Goal: Task Accomplishment & Management: Use online tool/utility

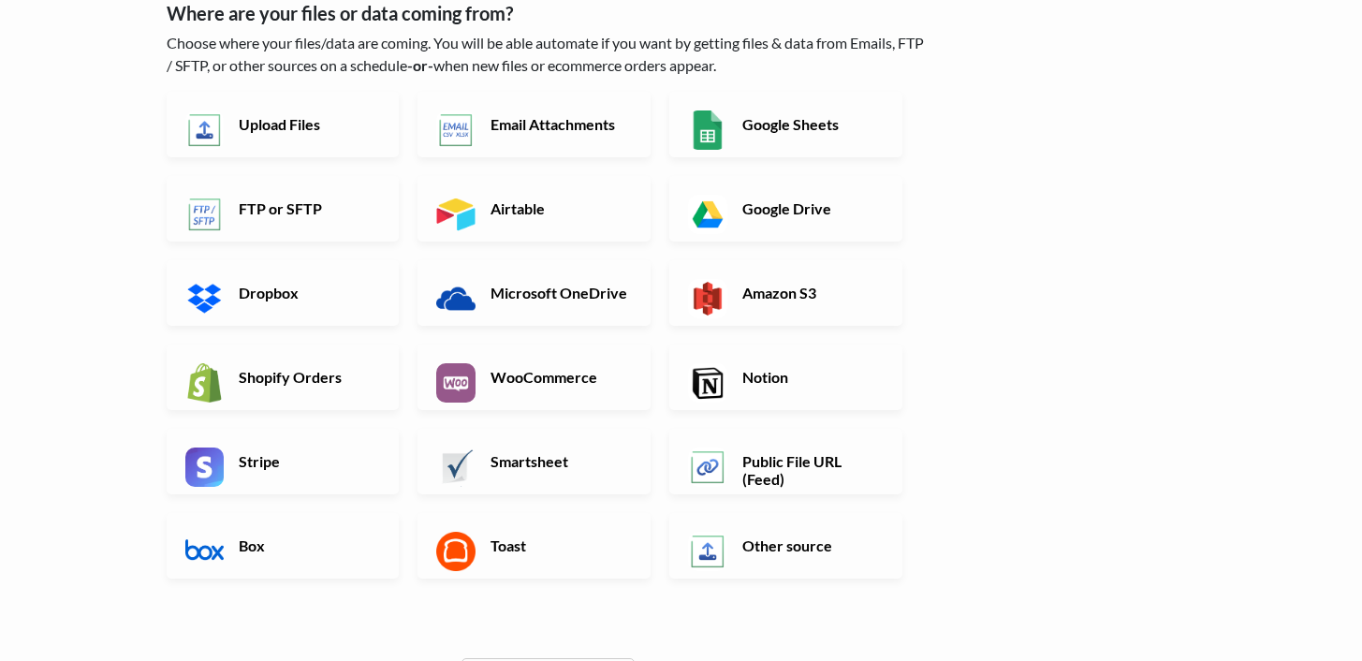
scroll to position [124, 0]
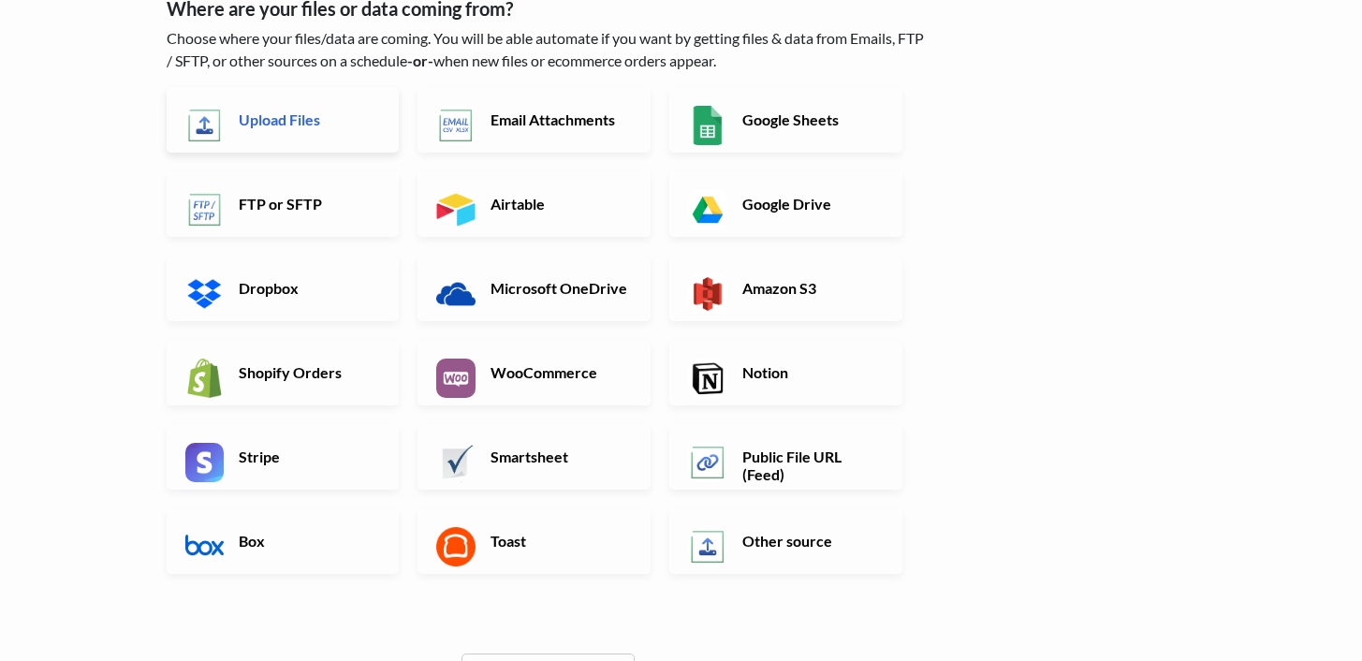
click at [348, 138] on link "Upload Files" at bounding box center [283, 120] width 233 height 66
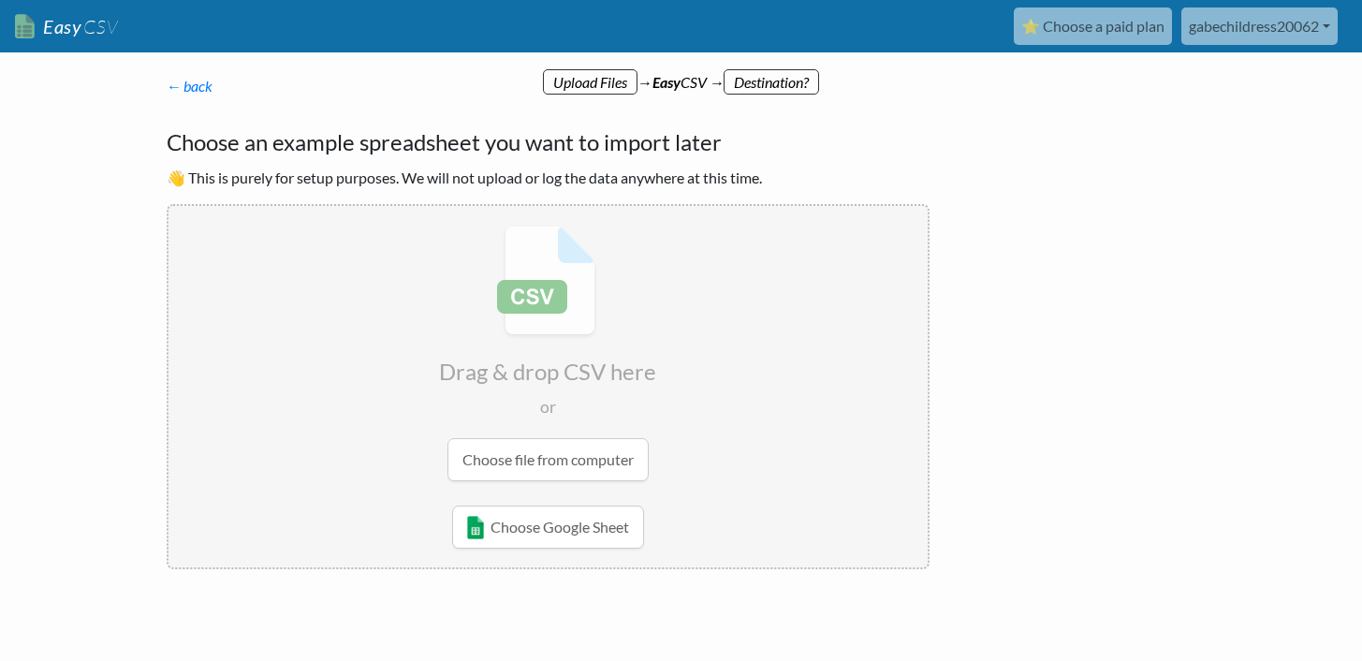
click at [556, 465] on input "file" at bounding box center [547, 353] width 759 height 295
click at [590, 456] on input "file" at bounding box center [547, 353] width 759 height 295
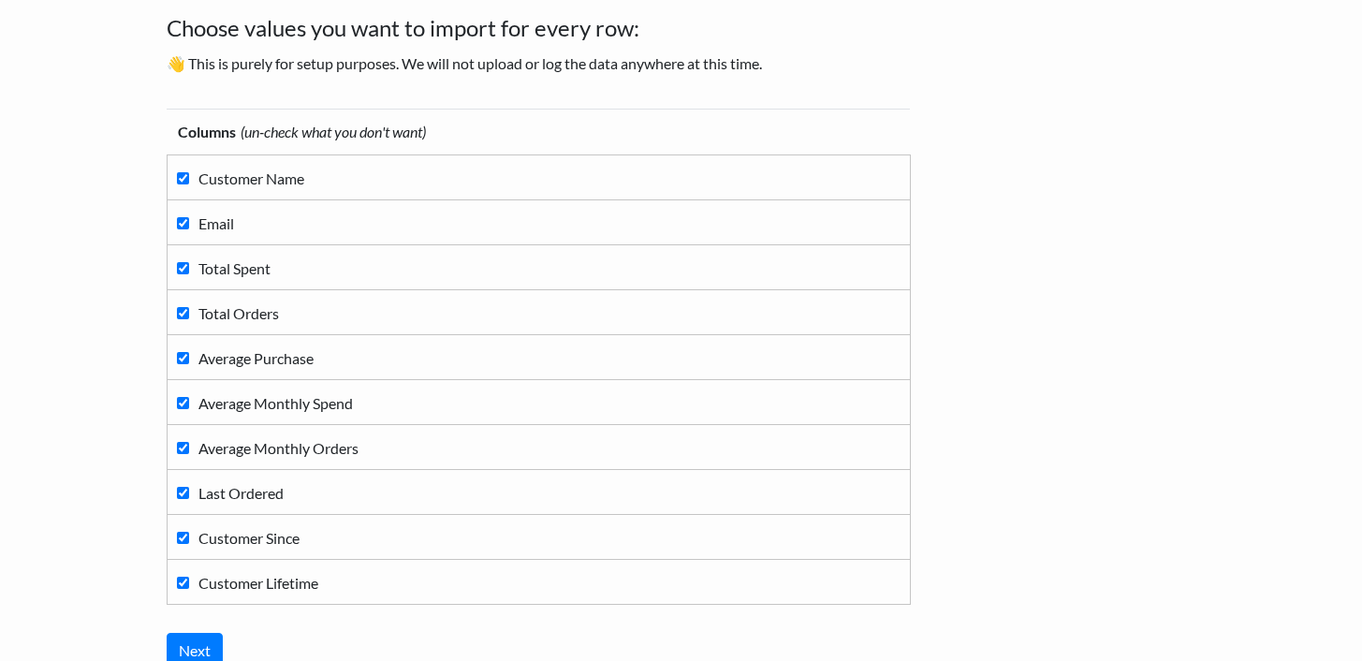
scroll to position [265, 0]
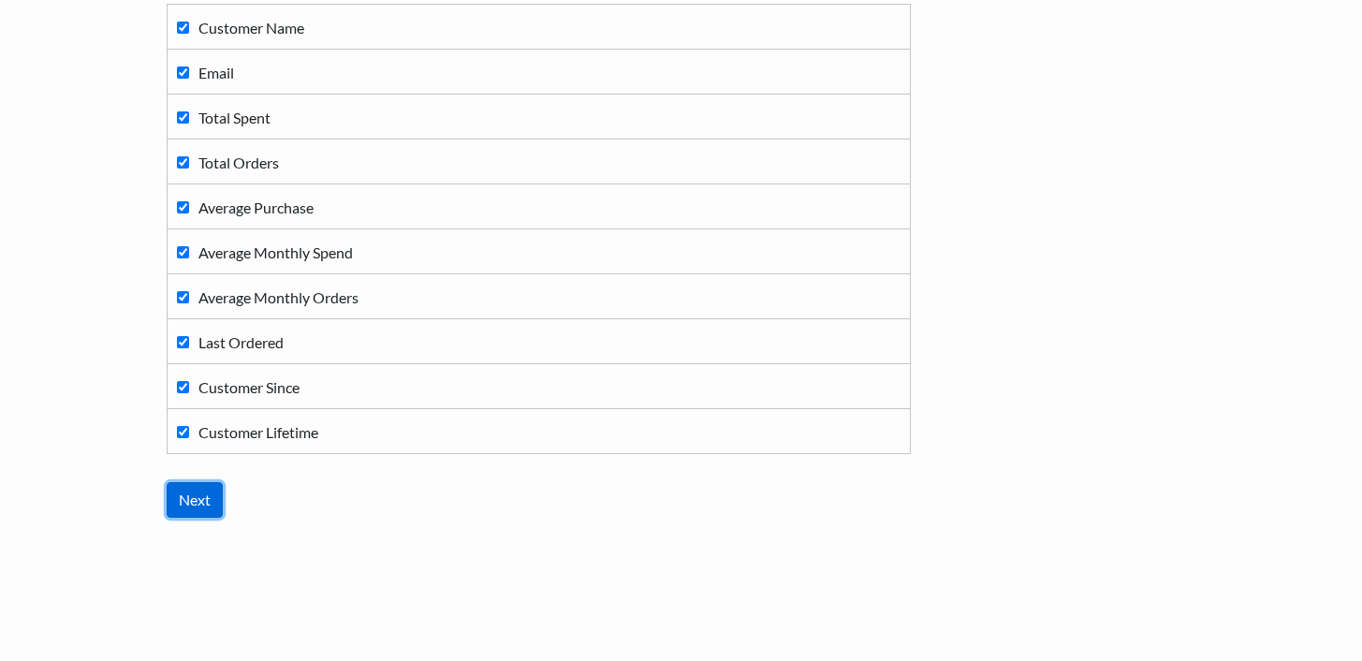
click at [201, 514] on input "Next" at bounding box center [195, 500] width 56 height 36
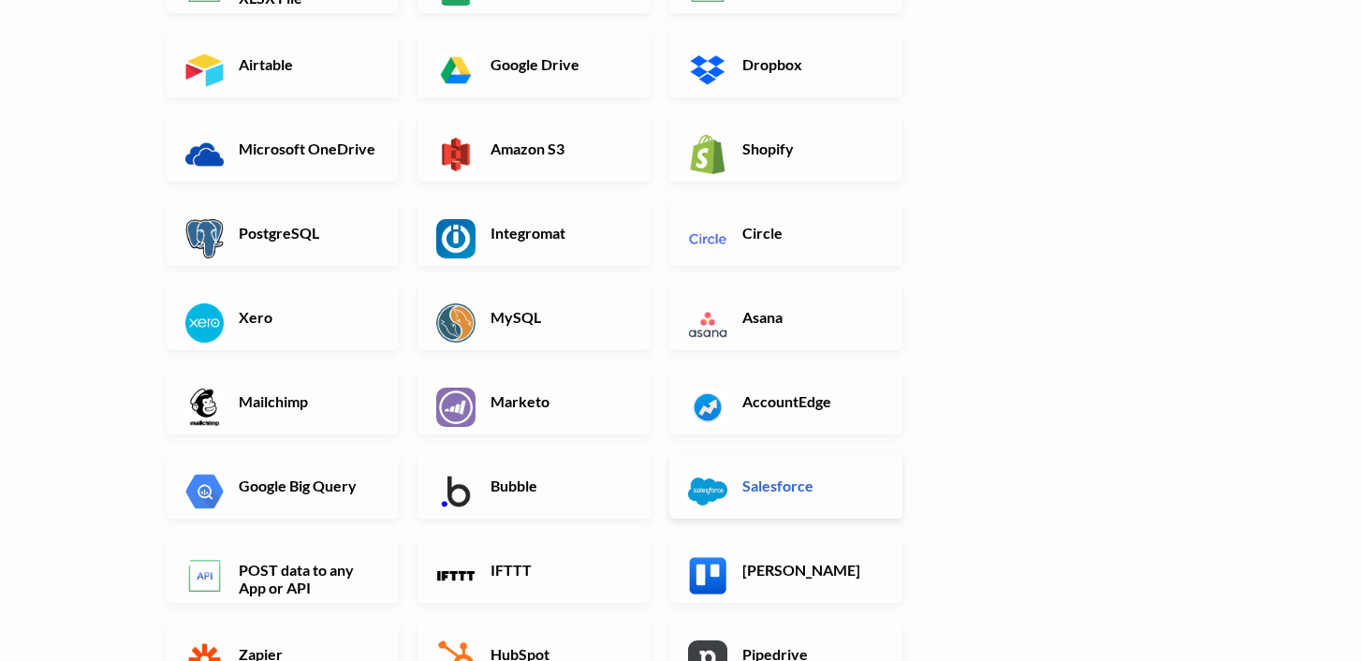
scroll to position [380, 0]
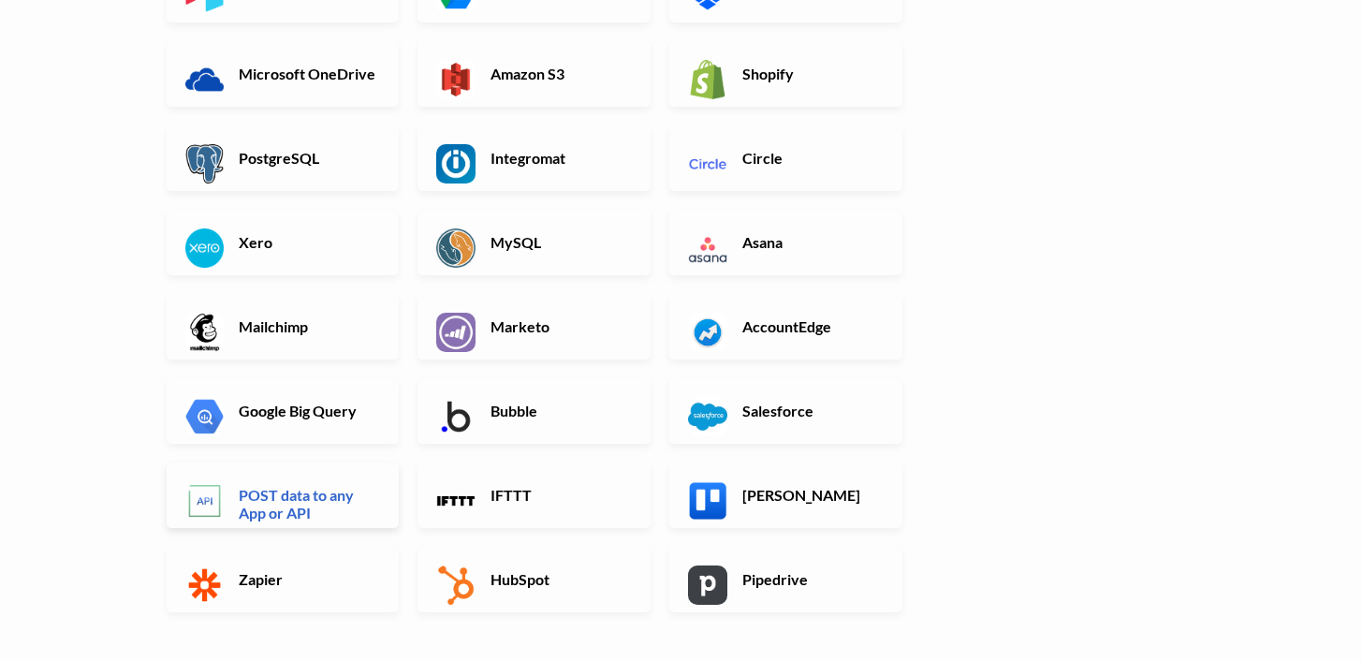
click at [313, 500] on h6 "POST data to any App or API" at bounding box center [307, 504] width 147 height 36
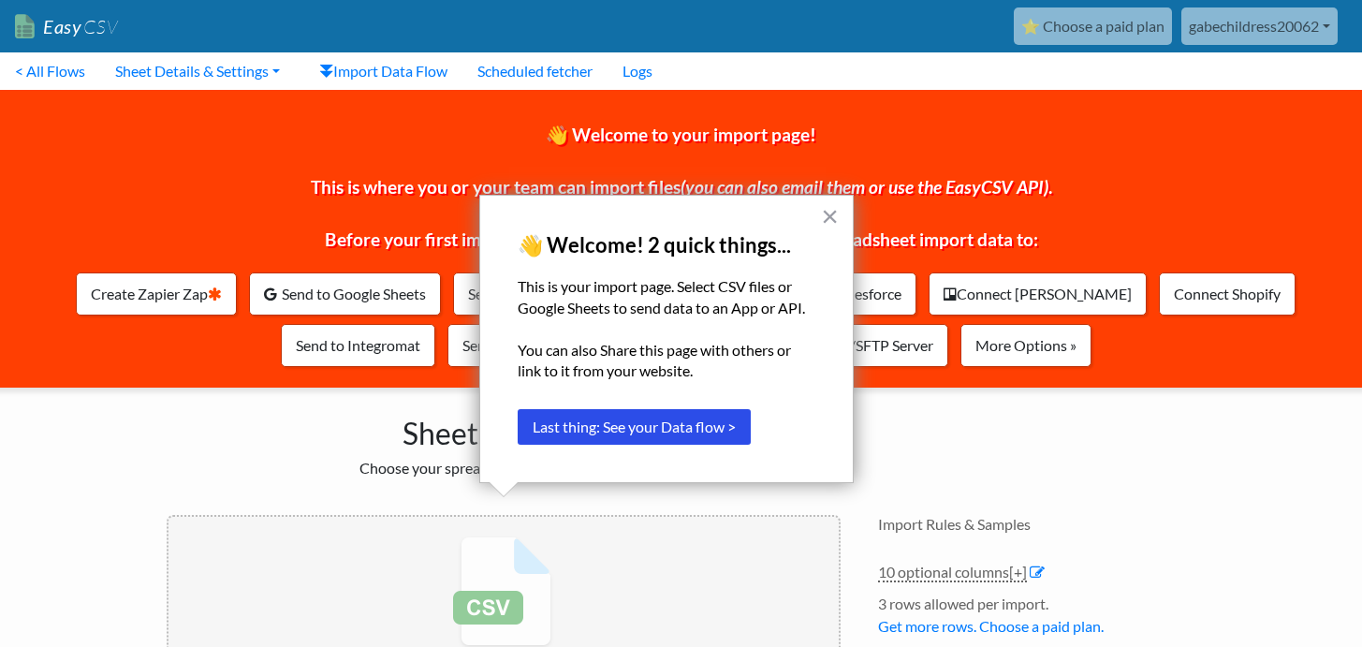
scroll to position [195, 0]
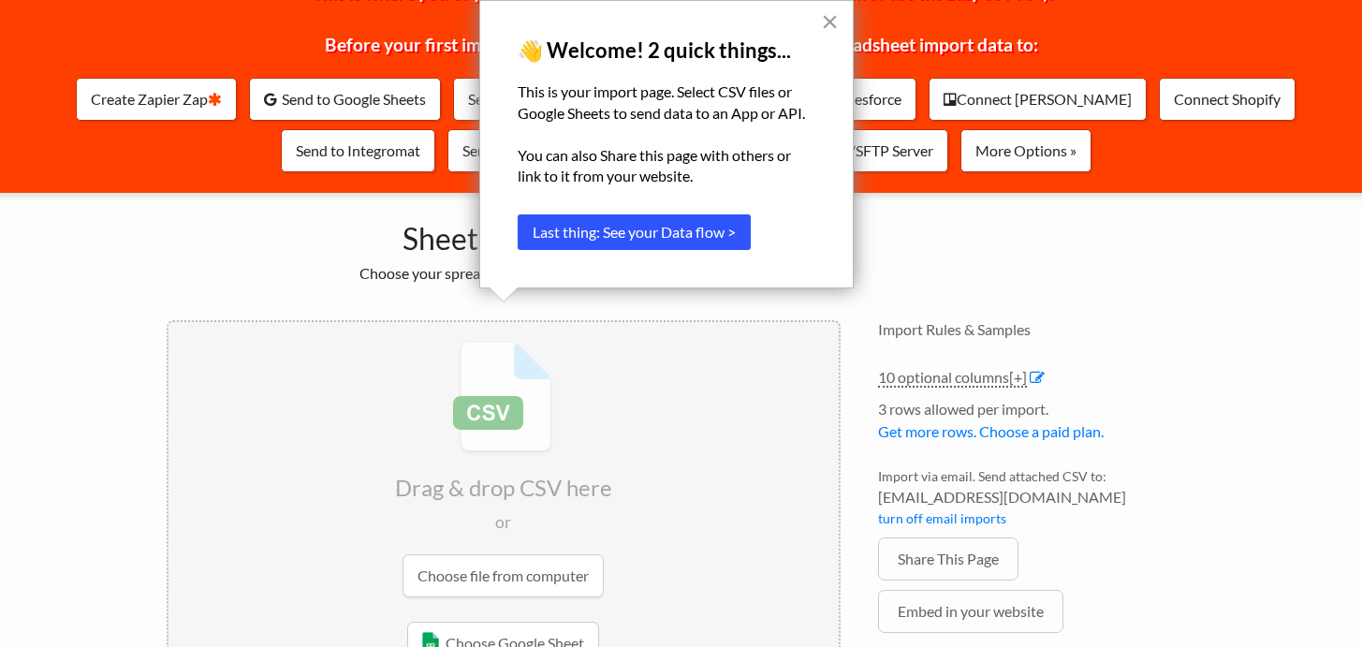
click at [695, 225] on button "Last thing: See your Data flow >" at bounding box center [634, 232] width 233 height 36
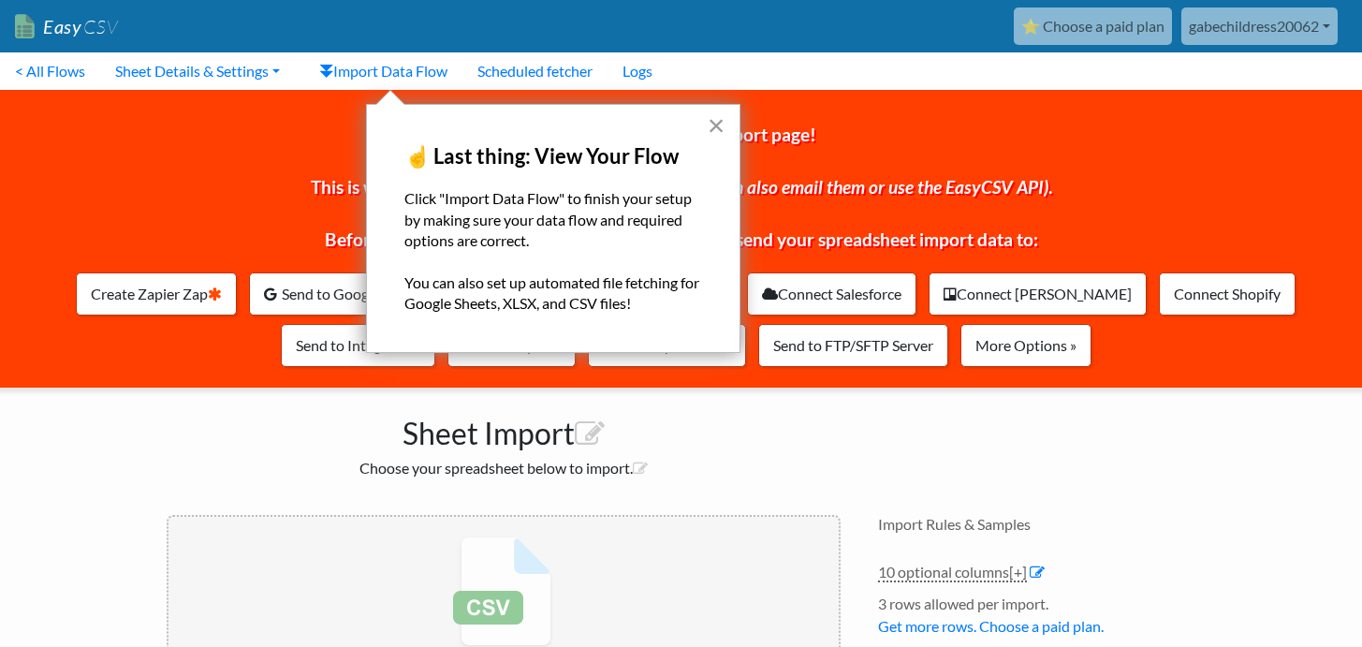
click at [709, 126] on button "×" at bounding box center [716, 125] width 18 height 30
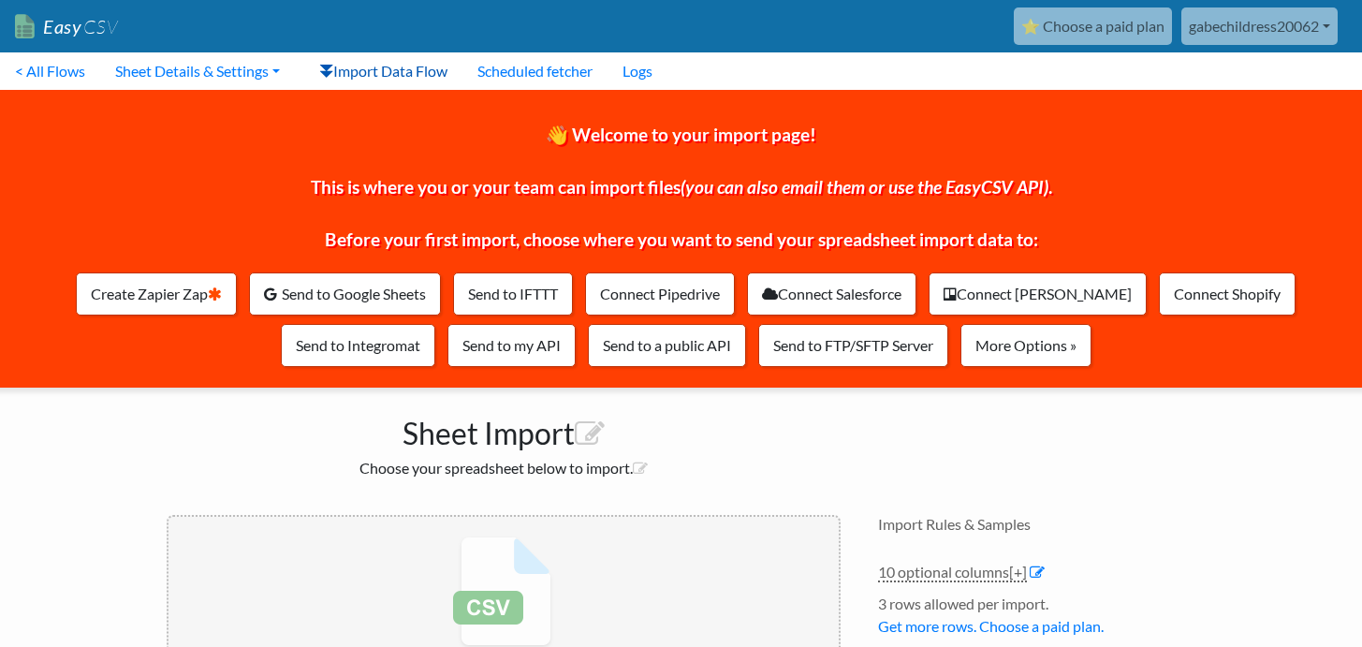
click at [433, 72] on link "Import Data Flow" at bounding box center [383, 70] width 158 height 37
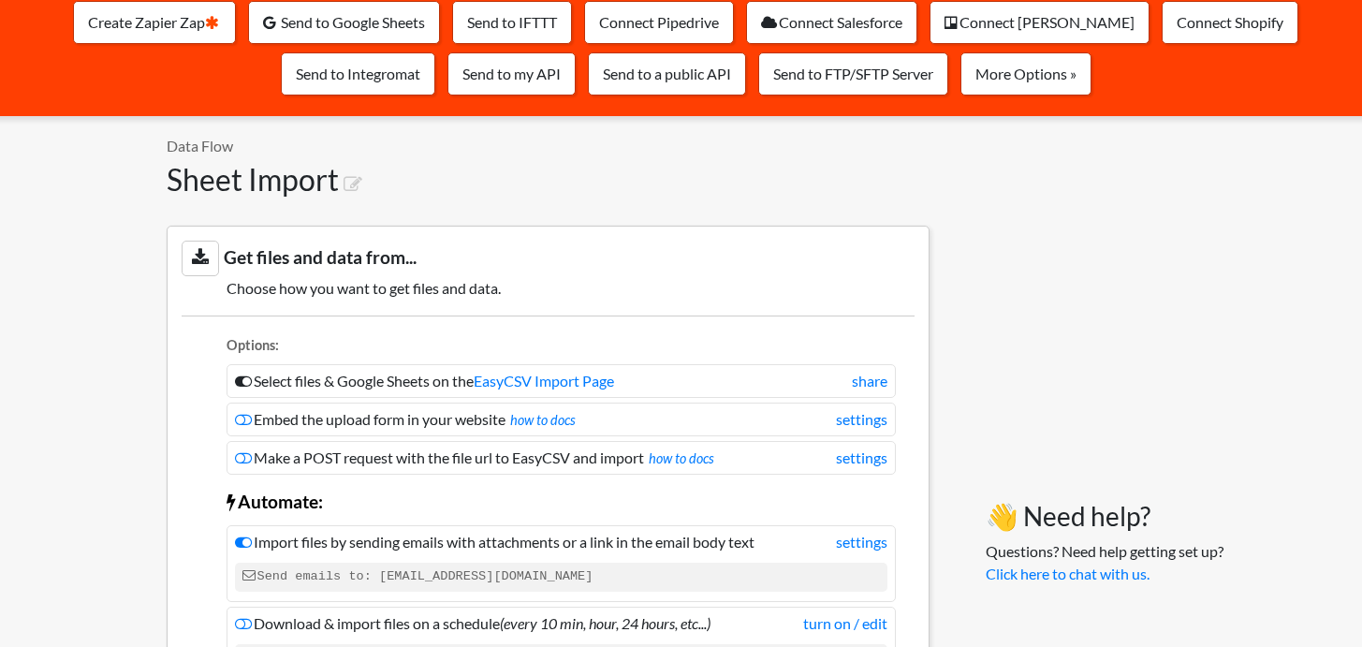
scroll to position [396, 0]
